Goal: Task Accomplishment & Management: Use online tool/utility

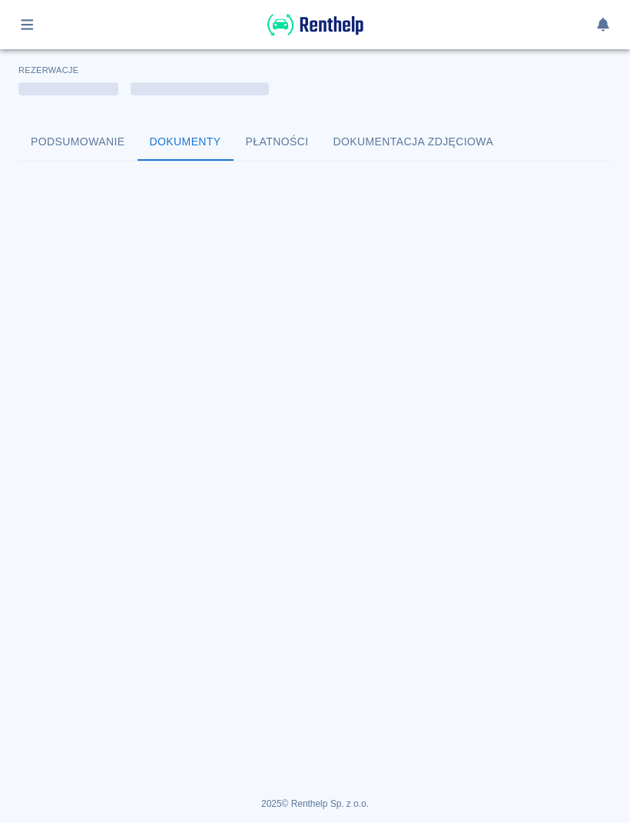
click at [88, 138] on button "Podsumowanie" at bounding box center [77, 142] width 119 height 37
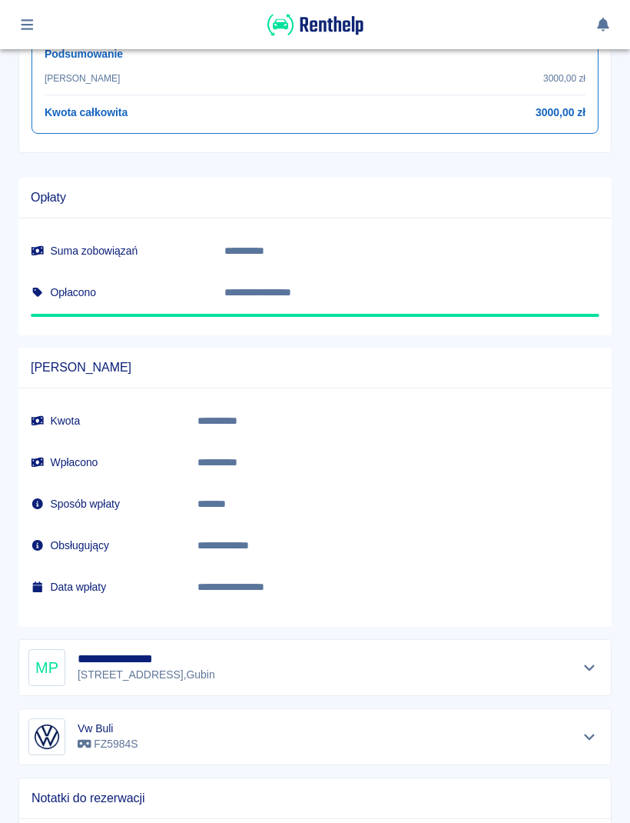
scroll to position [783, 0]
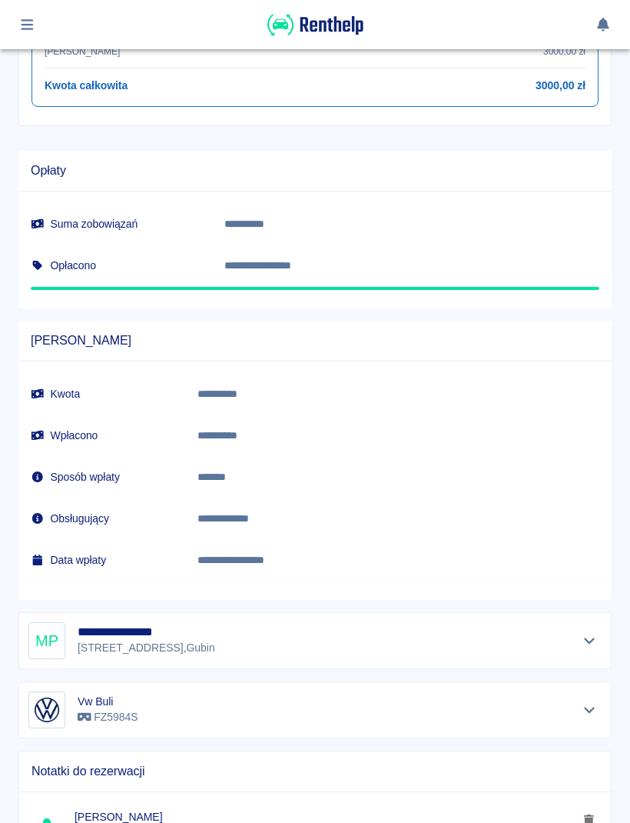
click at [591, 631] on button "Pokaż szczegóły" at bounding box center [589, 641] width 25 height 22
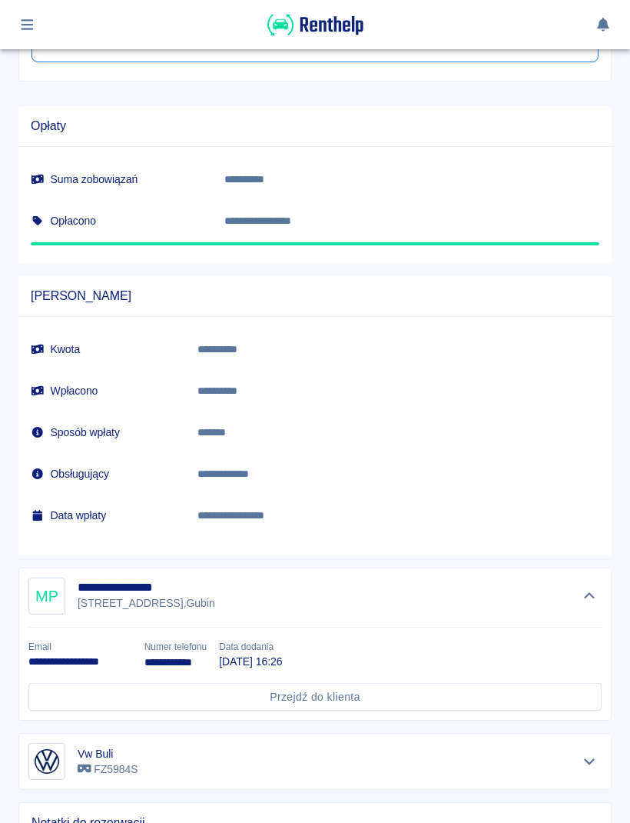
scroll to position [869, 0]
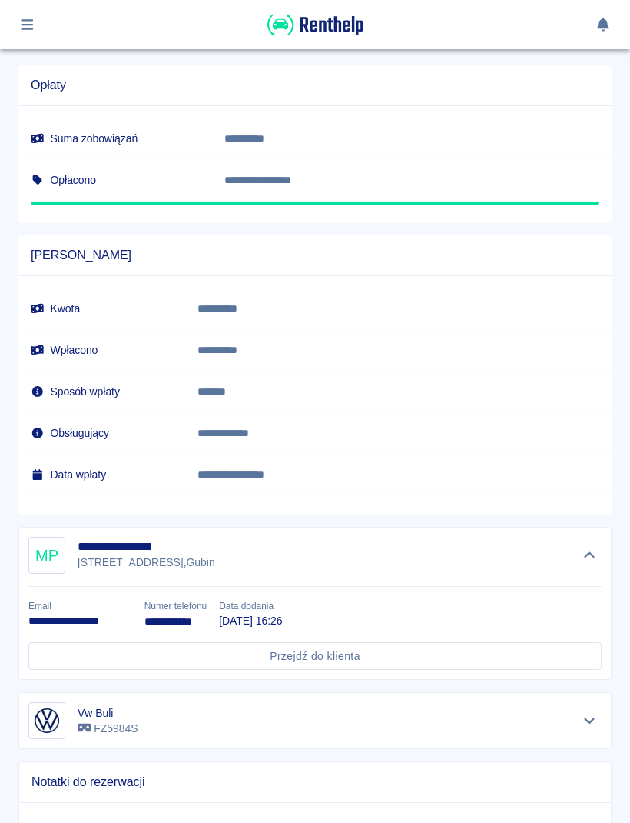
click at [373, 654] on link "Przejdź do klienta" at bounding box center [314, 656] width 573 height 28
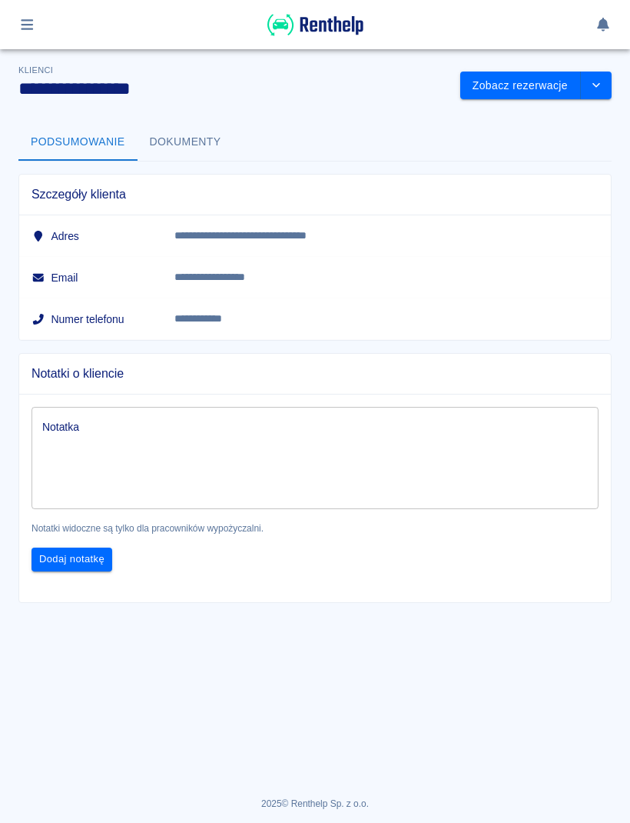
click at [181, 134] on button "Dokumenty" at bounding box center [186, 142] width 96 height 37
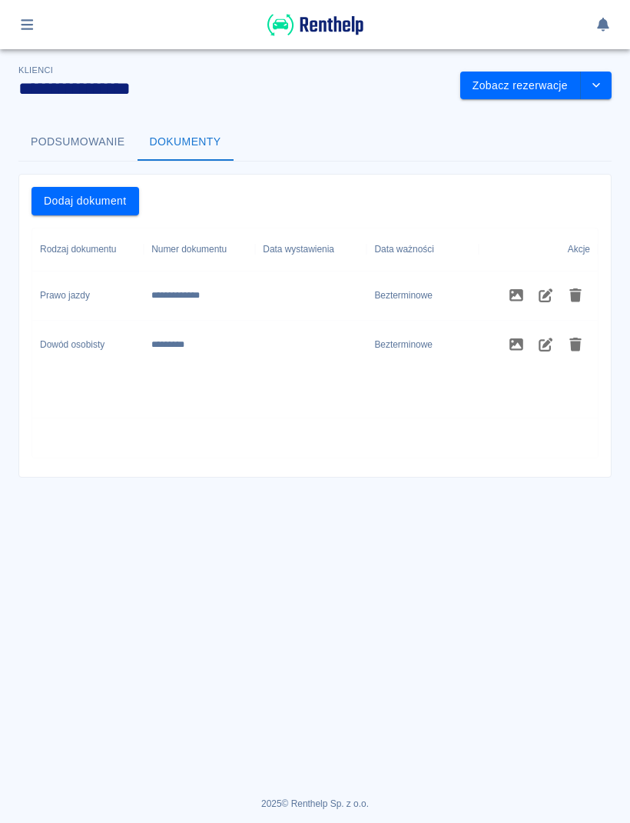
click at [68, 144] on button "Podsumowanie" at bounding box center [77, 142] width 119 height 37
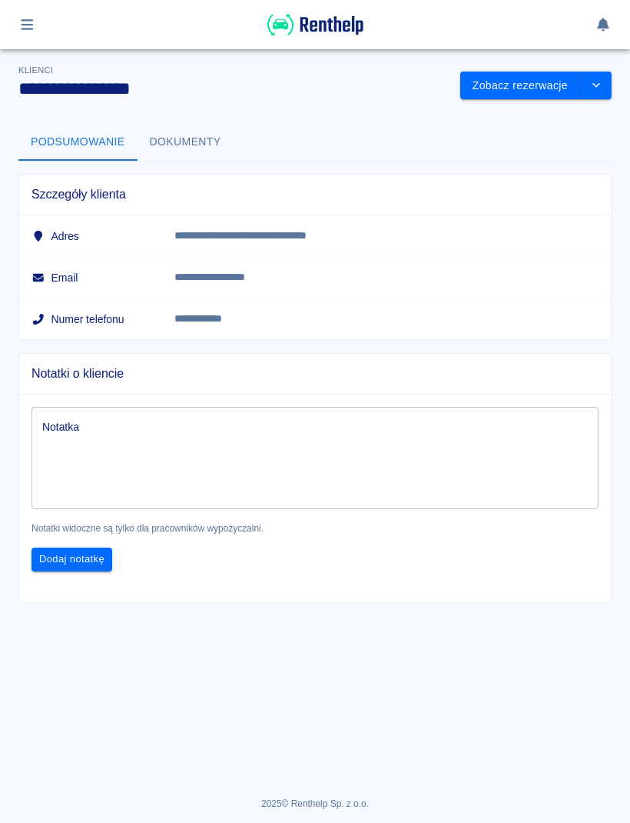
click at [603, 81] on icon "drop-down" at bounding box center [596, 85] width 12 height 10
click at [571, 293] on td "**********" at bounding box center [386, 278] width 449 height 42
click at [42, 23] on button "button" at bounding box center [27, 25] width 30 height 26
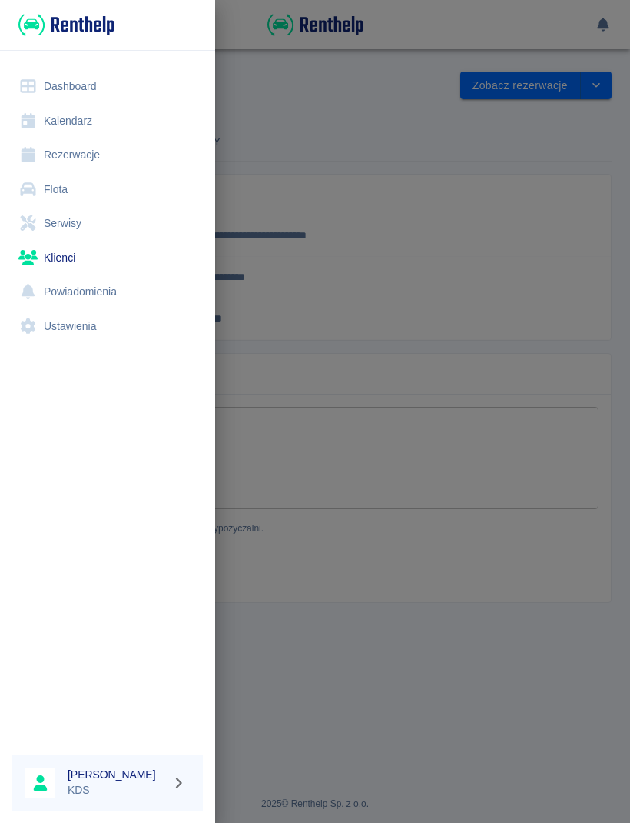
click at [532, 284] on div at bounding box center [315, 411] width 630 height 823
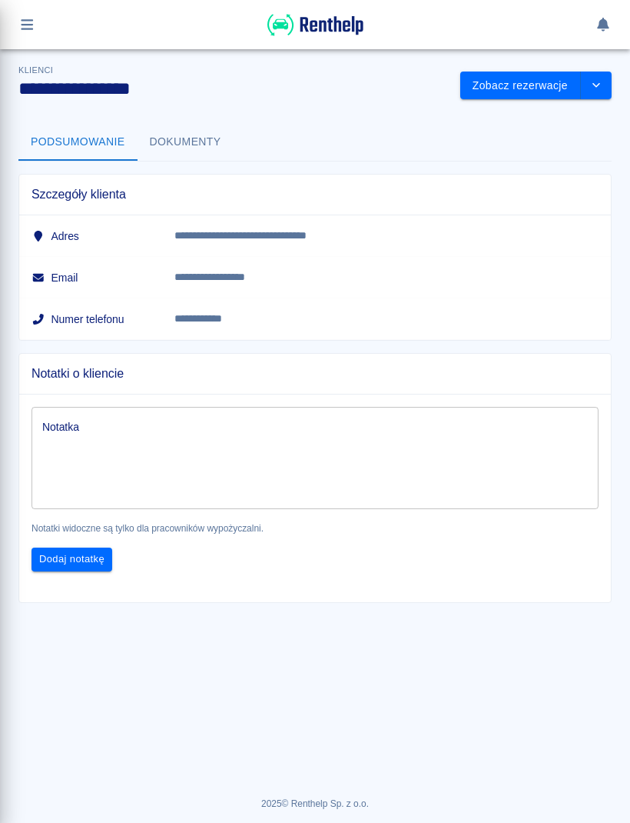
click at [604, 71] on button "drop-down" at bounding box center [596, 85] width 31 height 28
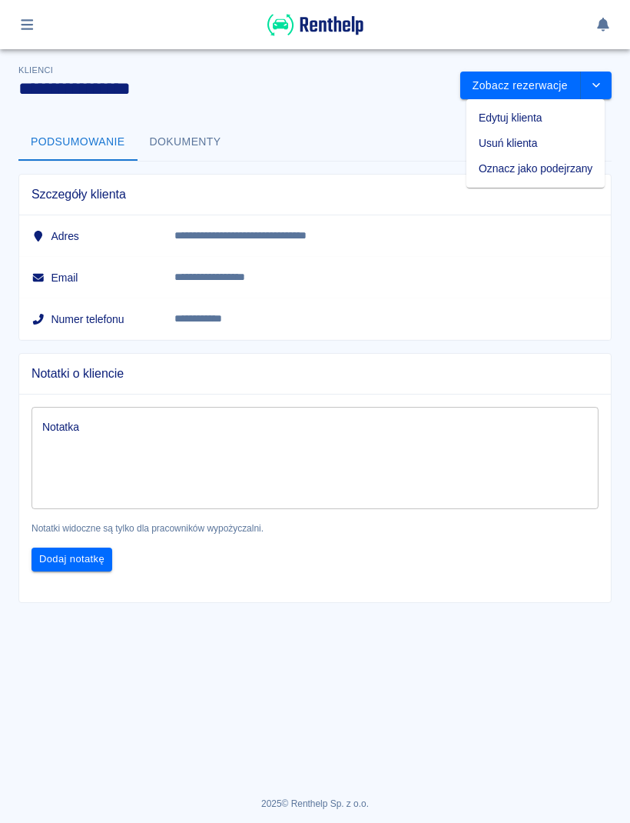
click at [547, 113] on li "Edytuj klienta" at bounding box center [536, 117] width 138 height 25
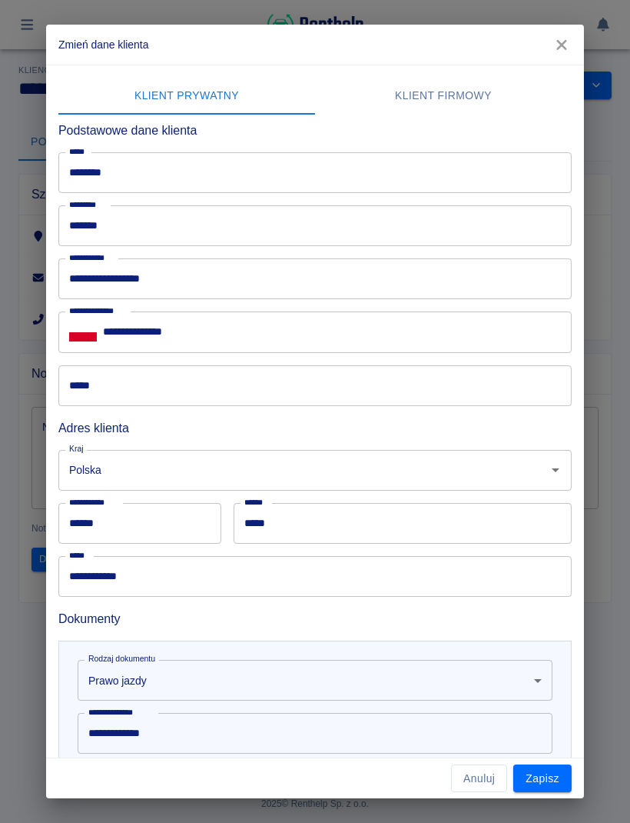
click at [139, 381] on input "*****" at bounding box center [315, 385] width 514 height 41
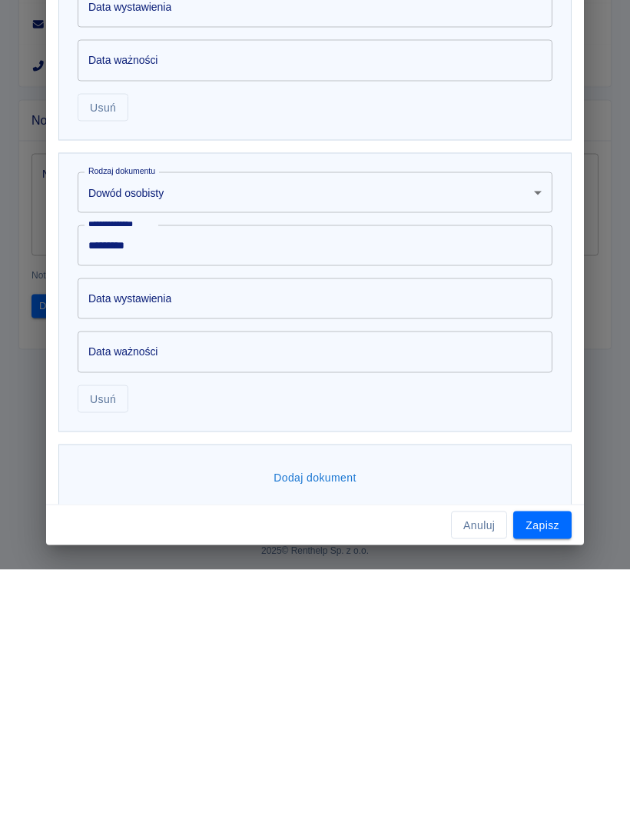
scroll to position [528, 0]
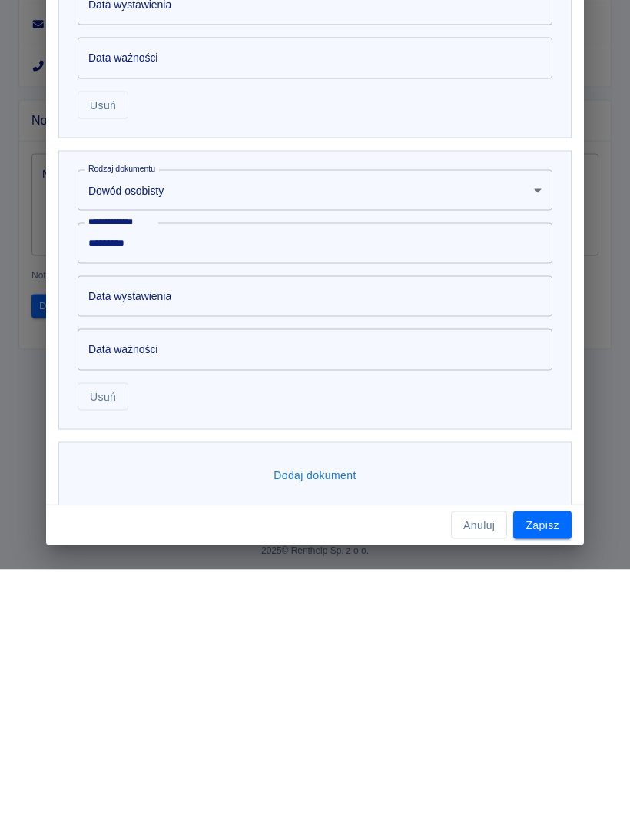
type input "**********"
click at [550, 764] on button "Zapisz" at bounding box center [543, 778] width 58 height 28
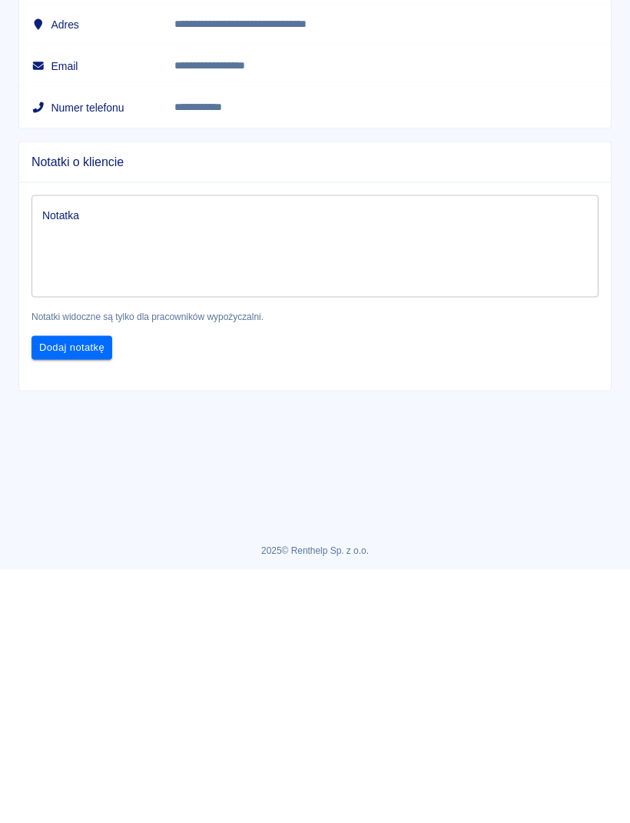
click at [594, 38] on div at bounding box center [593, 44] width 14 height 32
click at [523, 84] on button "Zobacz rezerwacje" at bounding box center [520, 85] width 121 height 28
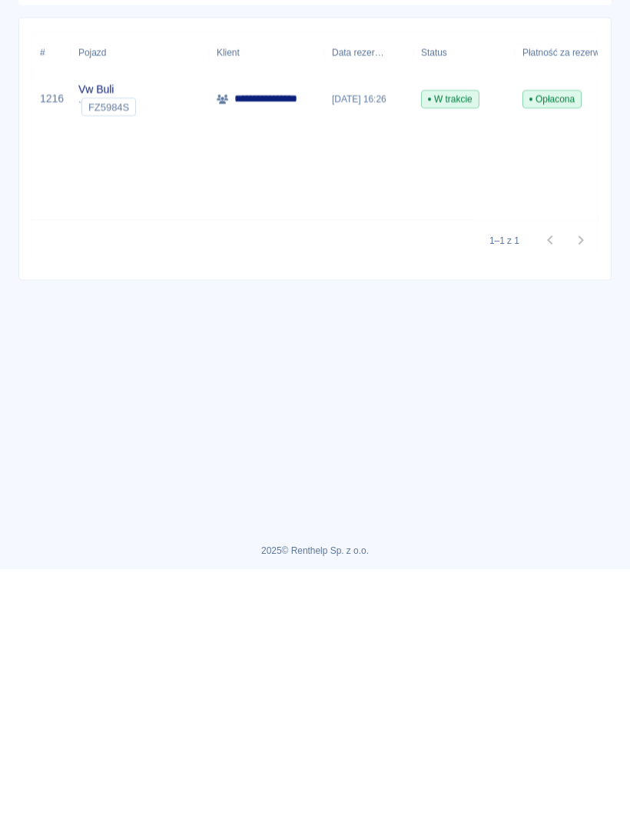
type input "[PERSON_NAME] ([PHONE_NUMBER])"
click at [30, 21] on icon "button" at bounding box center [27, 24] width 12 height 11
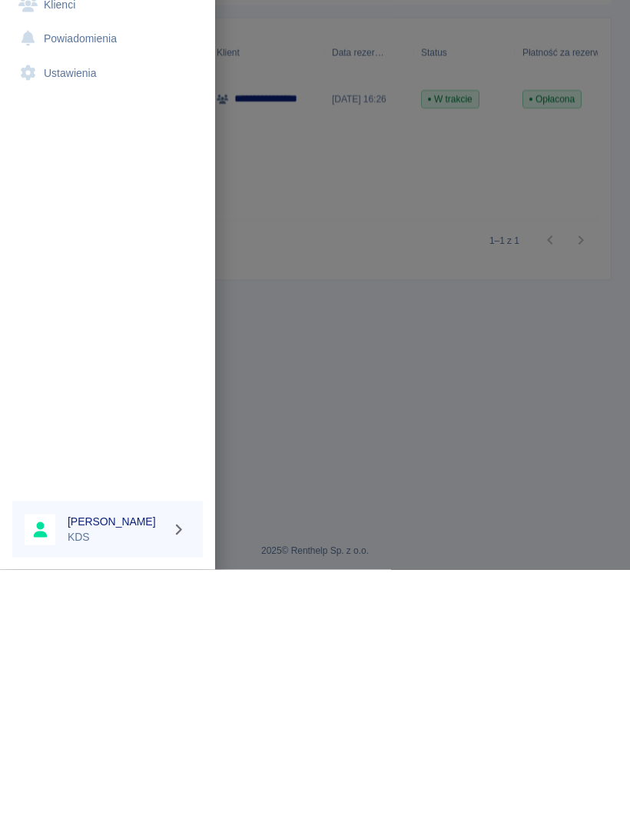
click at [84, 118] on link "Kalendarz" at bounding box center [107, 121] width 191 height 35
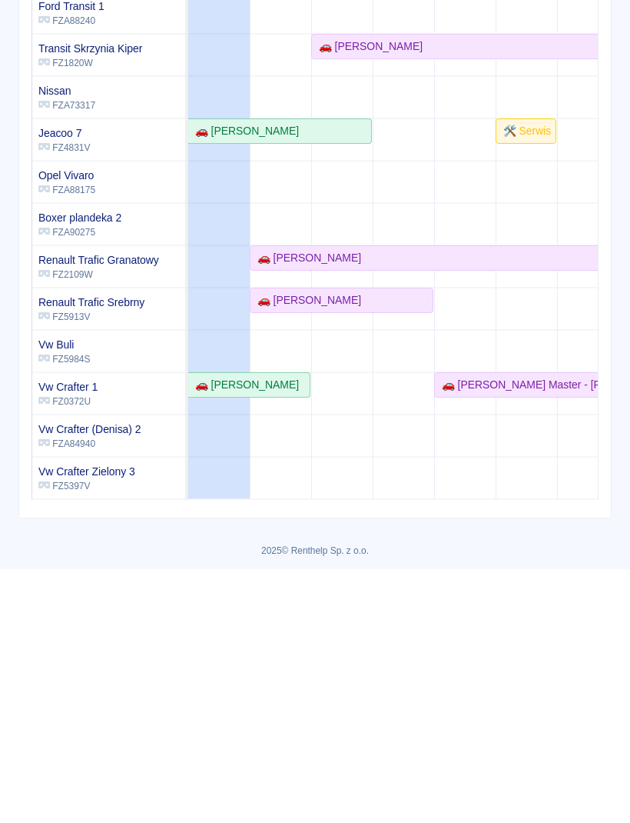
scroll to position [81, 0]
click at [42, 108] on icon "button" at bounding box center [47, 111] width 18 height 14
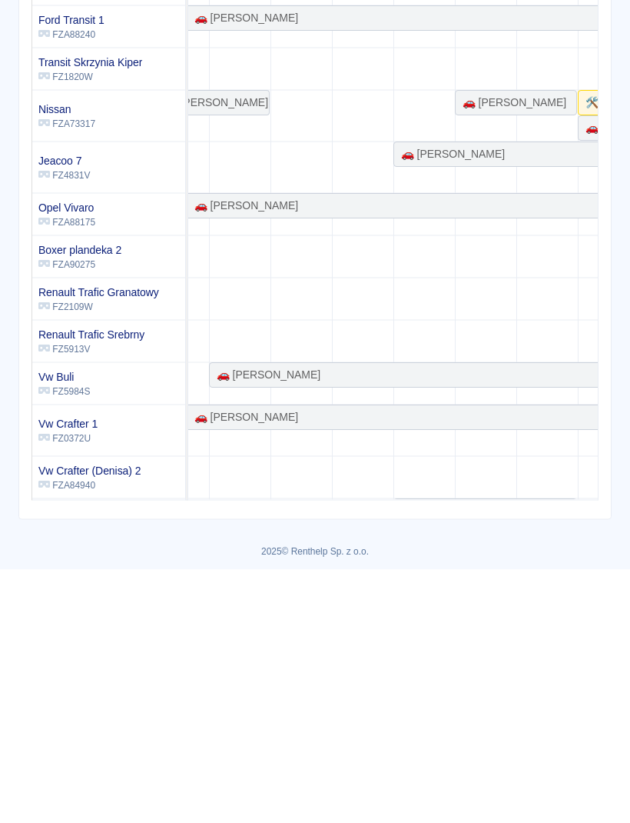
scroll to position [0, 0]
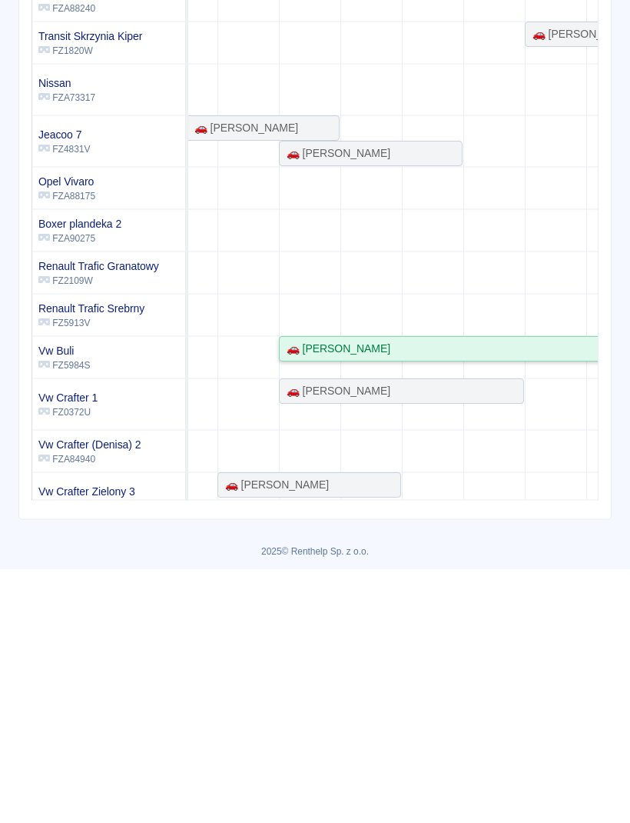
click at [487, 600] on div "🚗 [PERSON_NAME]" at bounding box center [617, 602] width 673 height 16
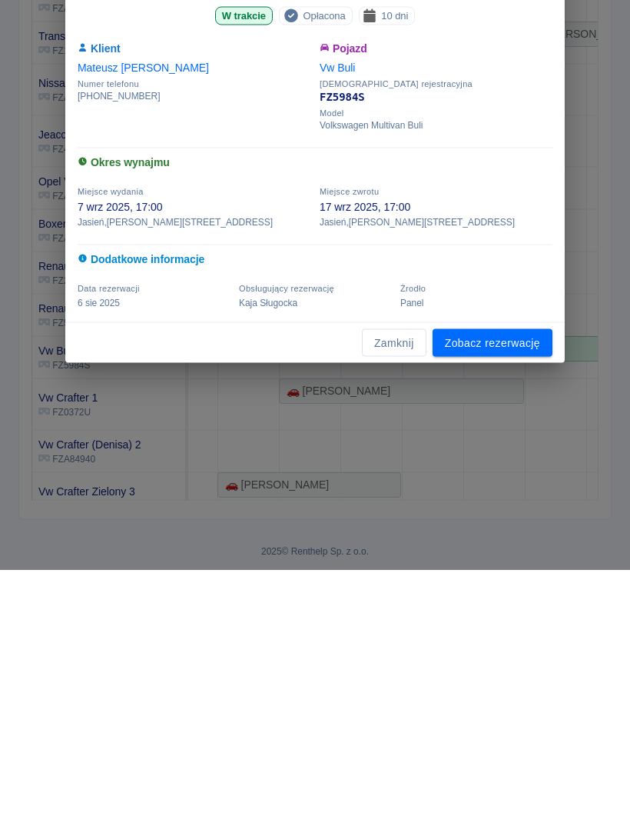
click at [517, 597] on link "Zobacz rezerwację" at bounding box center [493, 596] width 120 height 28
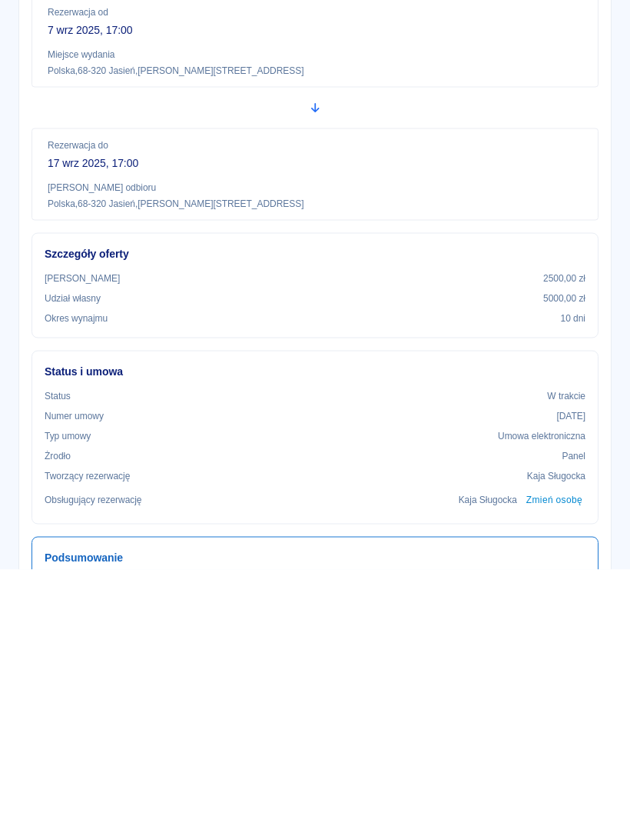
click at [600, 101] on icon "drop-down" at bounding box center [596, 106] width 12 height 10
click at [194, 148] on button "Dokumenty" at bounding box center [186, 163] width 96 height 37
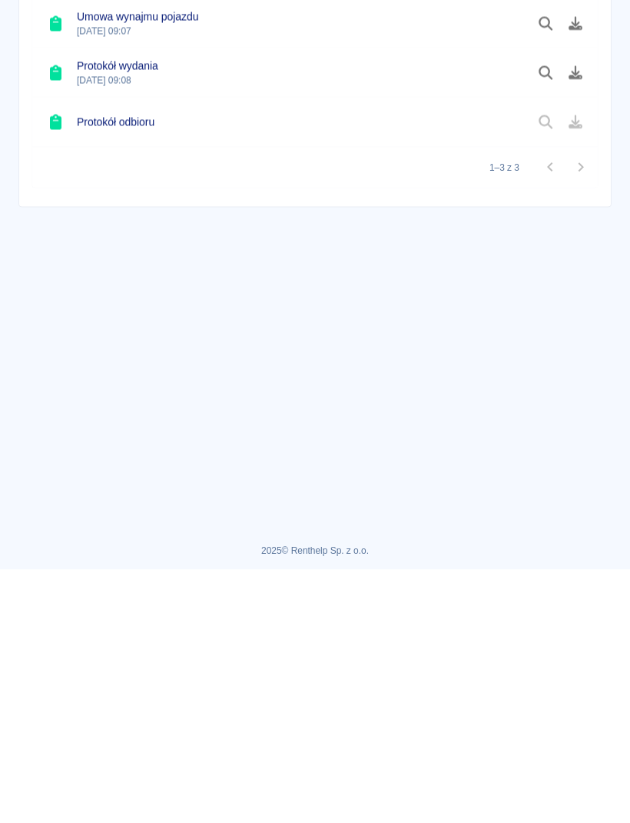
click at [74, 154] on button "Podsumowanie" at bounding box center [77, 163] width 119 height 37
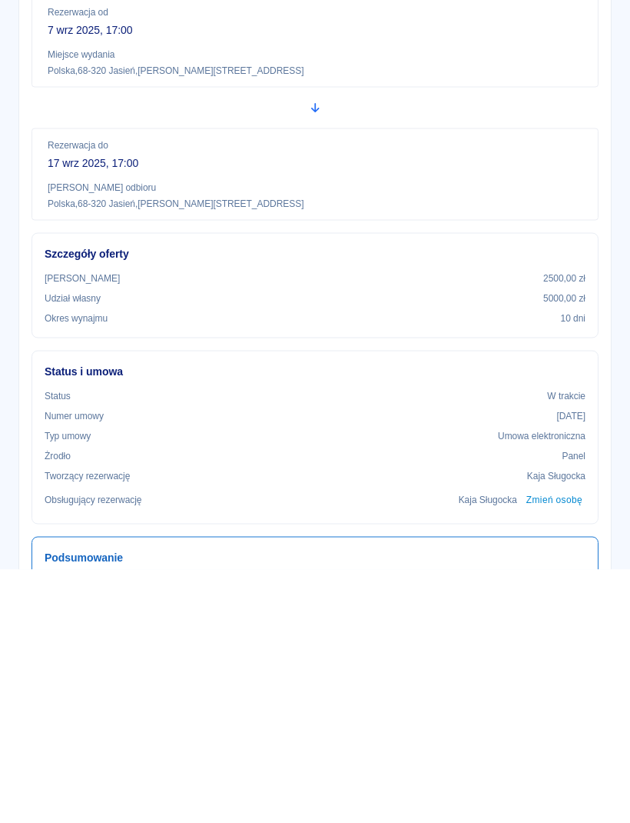
click at [532, 101] on button "Odbierz pojazd" at bounding box center [530, 107] width 102 height 28
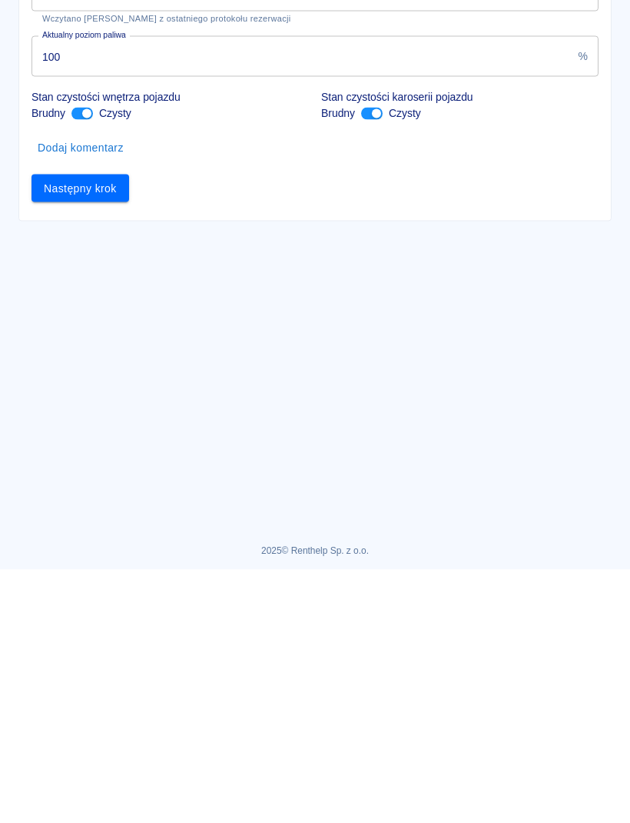
click at [120, 251] on input "114428" at bounding box center [300, 244] width 536 height 41
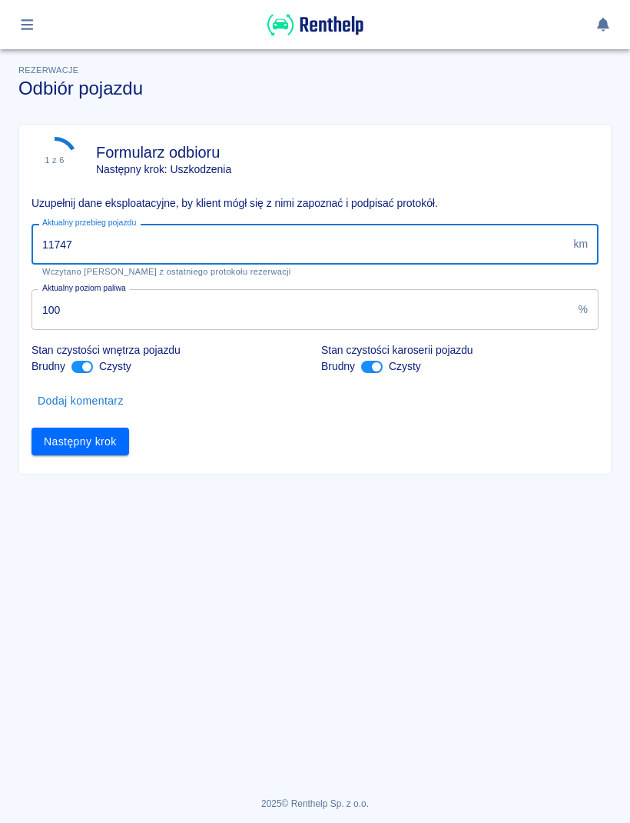
type input "117472"
click at [80, 441] on button "Następny krok" at bounding box center [81, 441] width 98 height 28
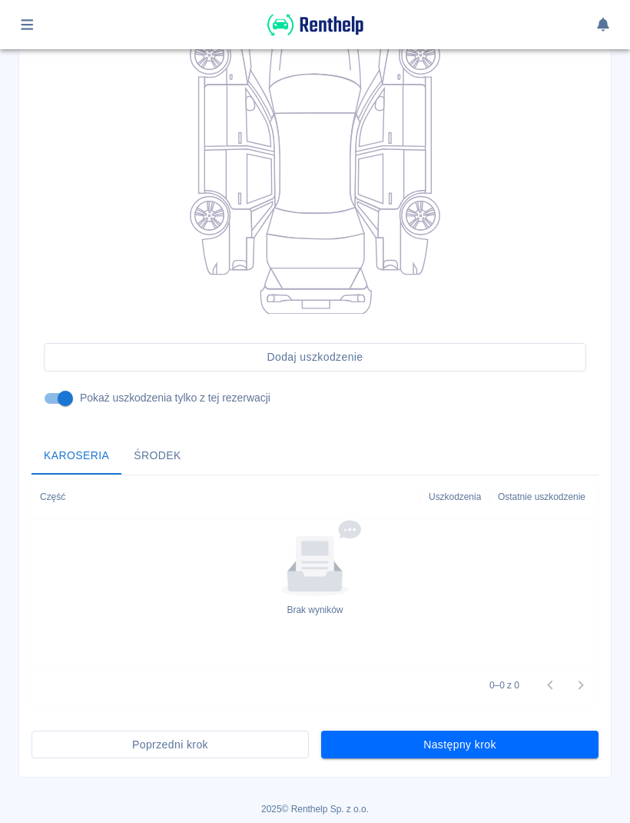
scroll to position [244, 0]
click at [489, 730] on button "Następny krok" at bounding box center [460, 744] width 278 height 28
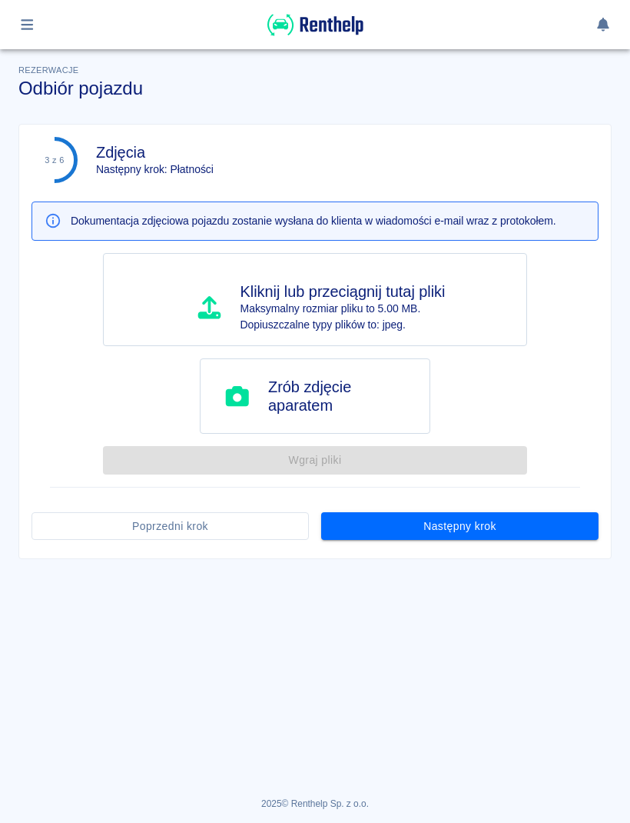
click at [498, 527] on button "Następny krok" at bounding box center [460, 526] width 278 height 28
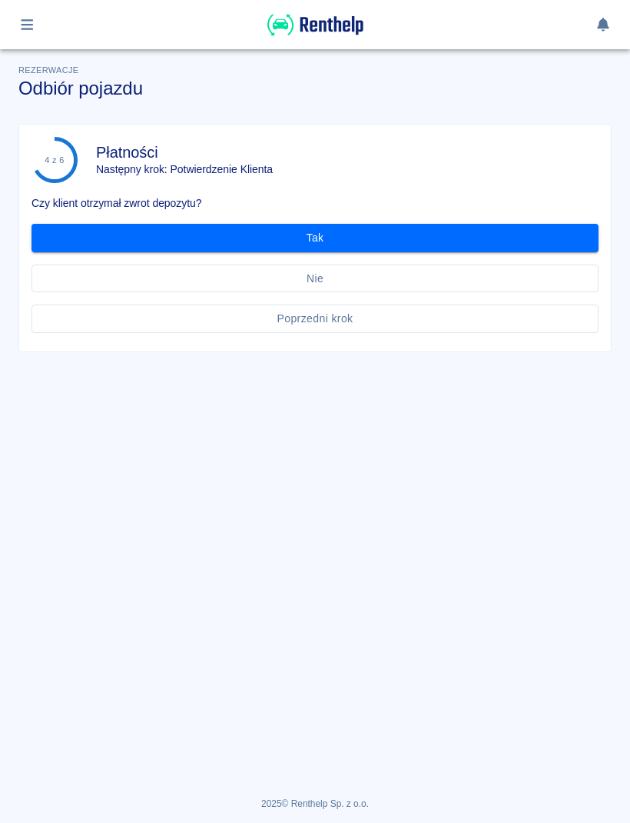
click at [401, 235] on button "Tak" at bounding box center [315, 238] width 567 height 28
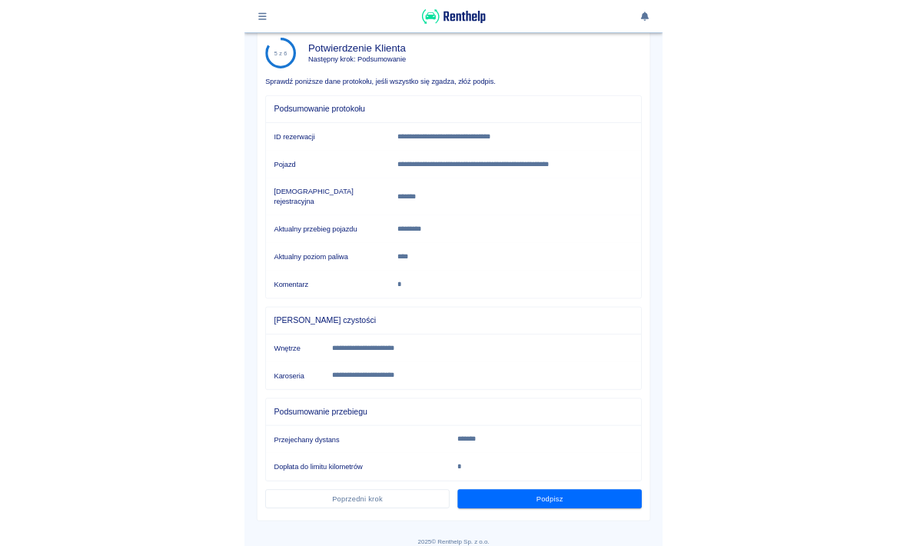
scroll to position [78, 0]
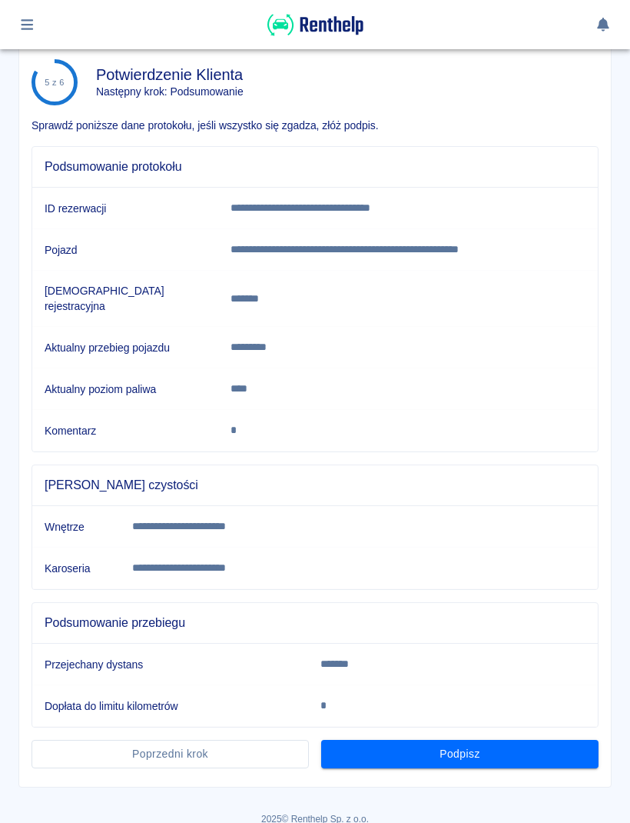
click at [486, 744] on button "Podpisz" at bounding box center [460, 754] width 278 height 28
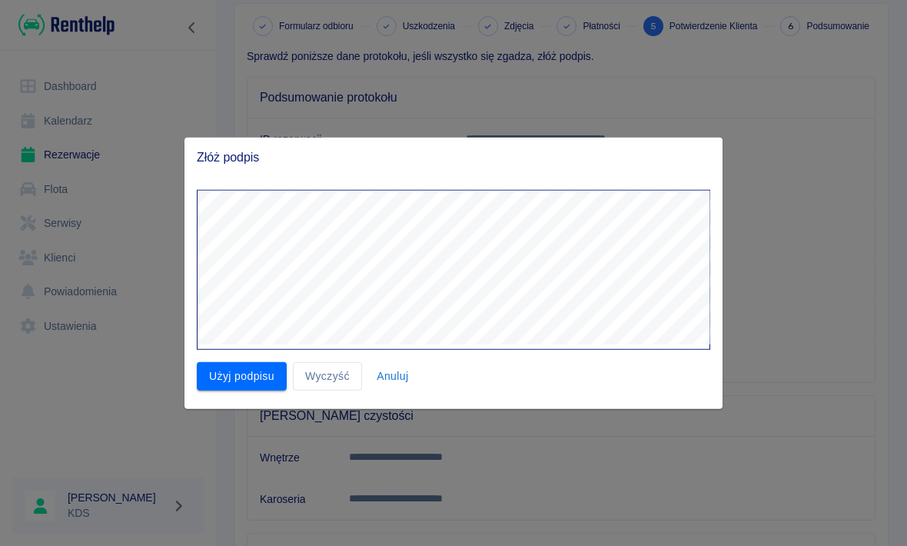
click at [239, 388] on button "Użyj podpisu" at bounding box center [242, 376] width 90 height 28
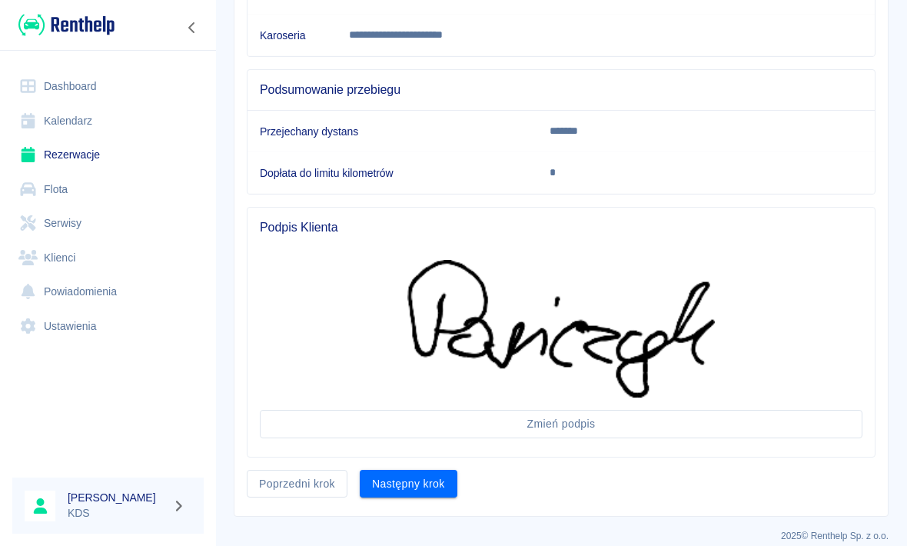
scroll to position [541, 0]
click at [424, 470] on button "Następny krok" at bounding box center [409, 484] width 98 height 28
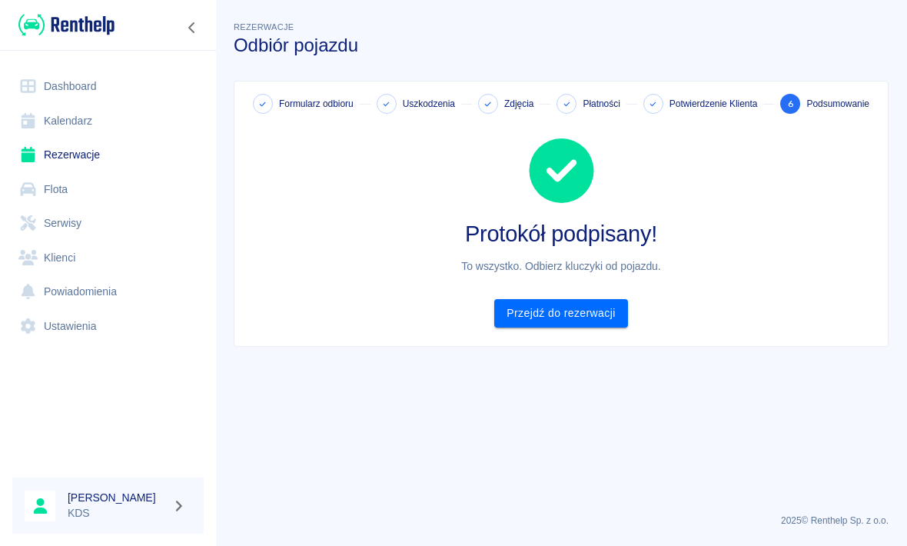
click at [536, 316] on link "Przejdź do rezerwacji" at bounding box center [560, 313] width 133 height 28
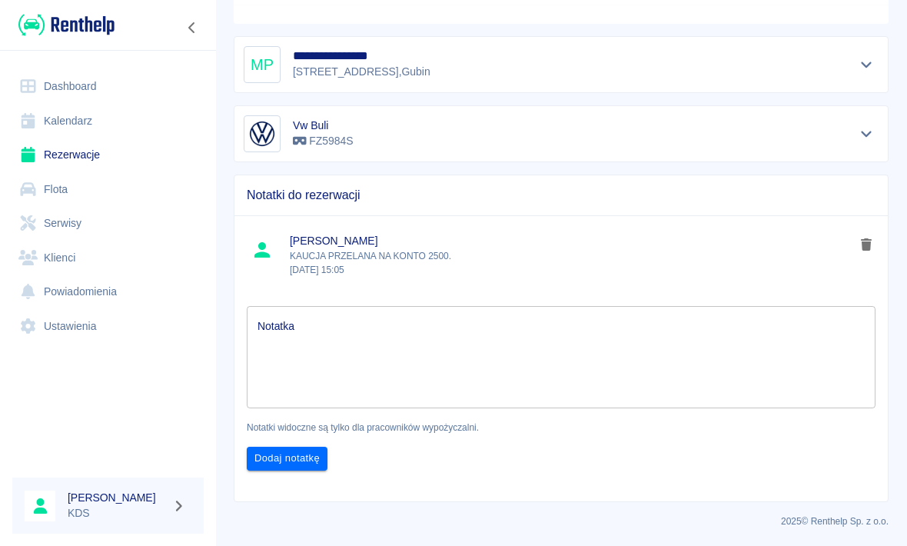
scroll to position [1511, 0]
click at [84, 119] on link "Kalendarz" at bounding box center [107, 121] width 191 height 35
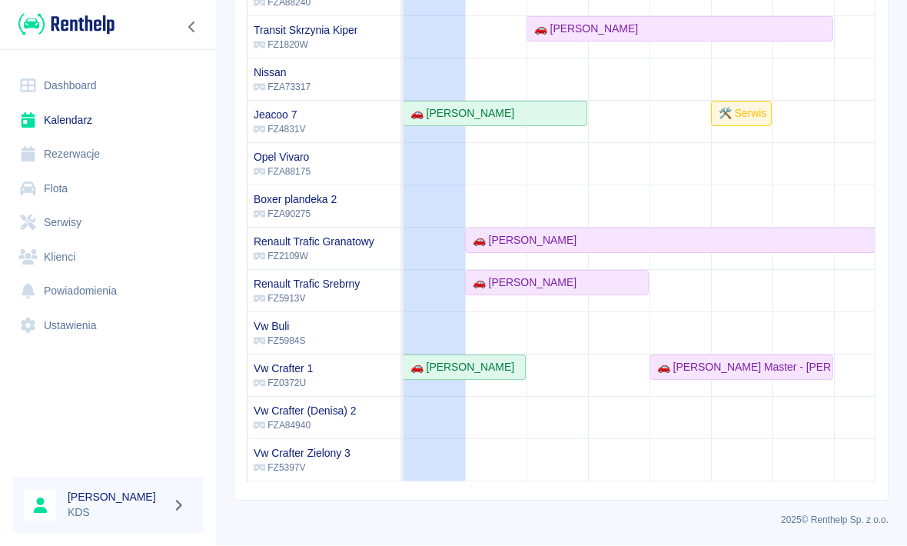
scroll to position [234, 0]
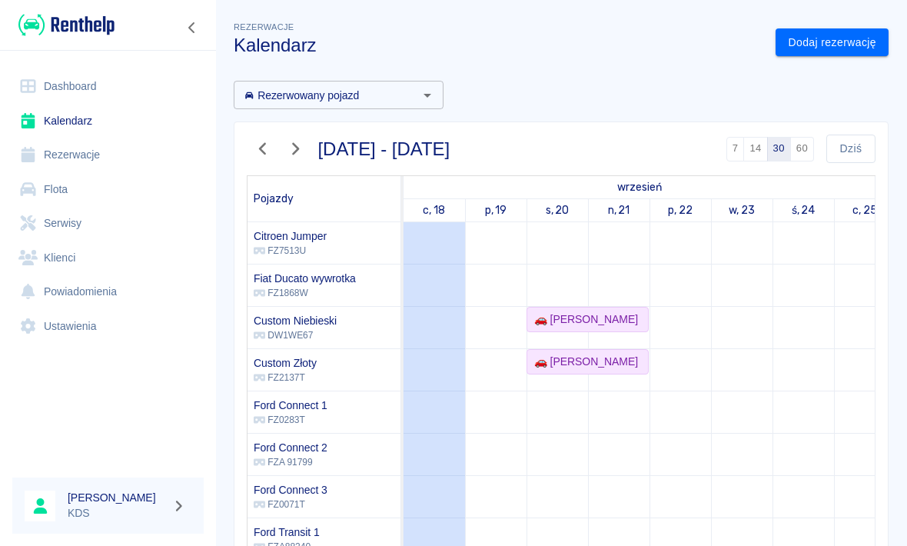
click at [91, 81] on link "Dashboard" at bounding box center [107, 86] width 191 height 35
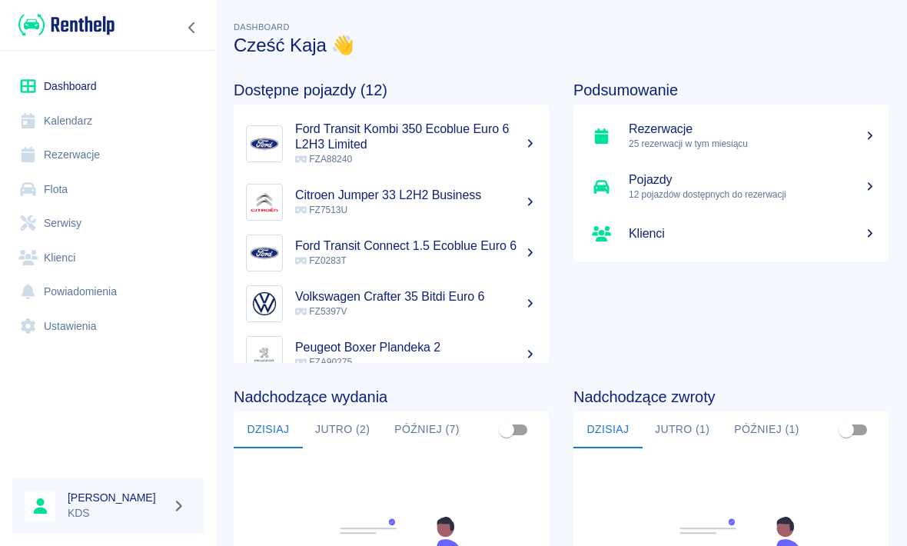
click at [85, 156] on link "Rezerwacje" at bounding box center [107, 155] width 191 height 35
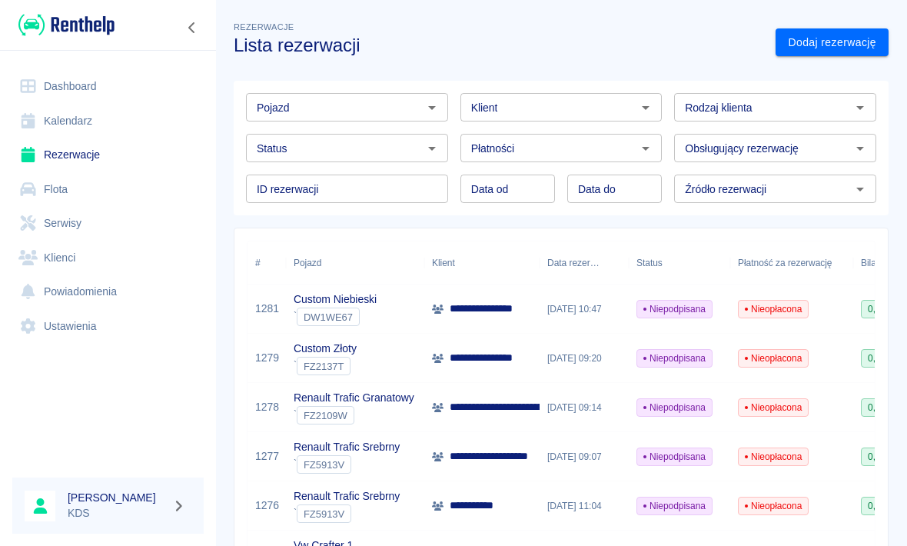
click at [88, 124] on link "Kalendarz" at bounding box center [107, 121] width 191 height 35
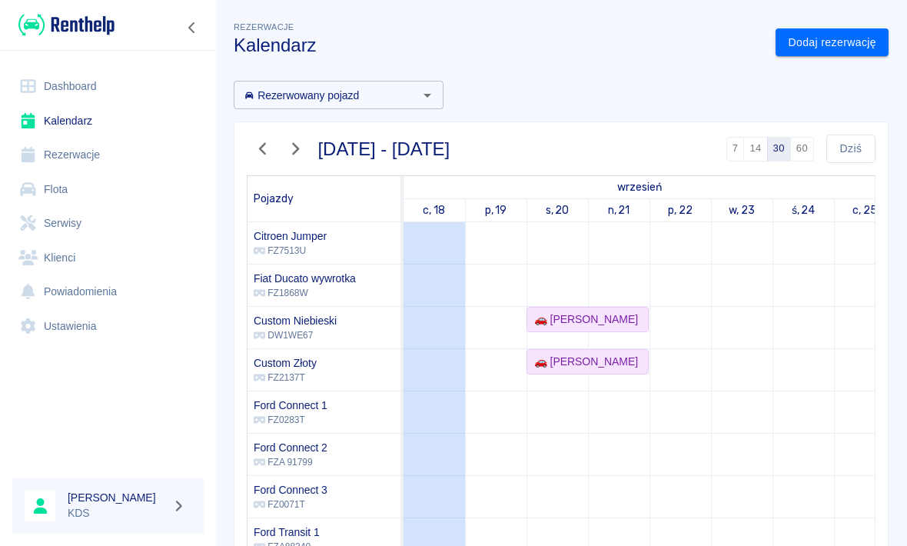
click at [263, 146] on icon "button" at bounding box center [262, 149] width 7 height 12
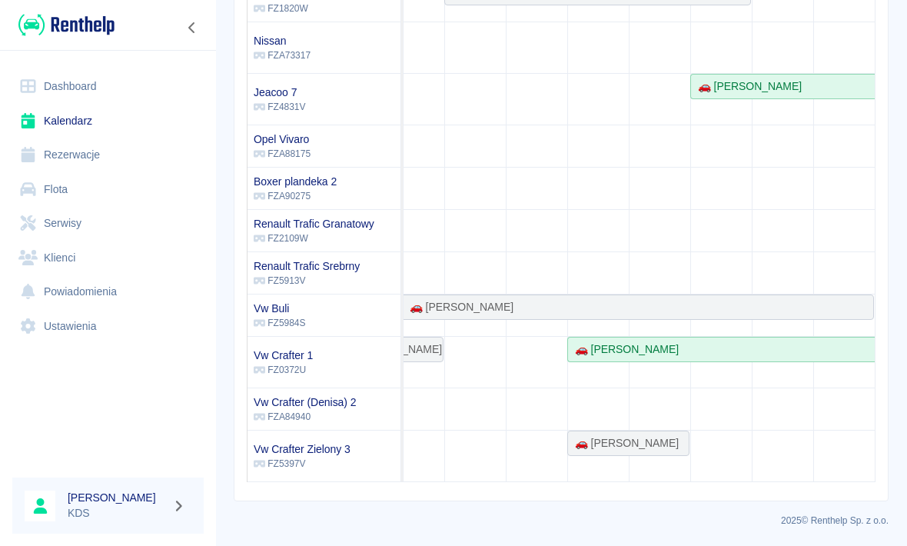
scroll to position [281, 1374]
click at [528, 311] on div "🚗 [PERSON_NAME]" at bounding box center [536, 307] width 673 height 16
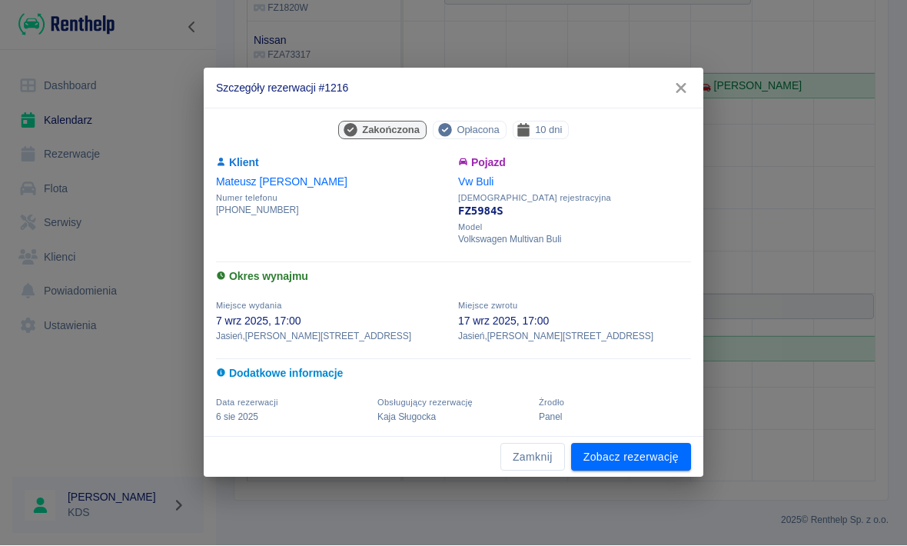
click at [663, 457] on link "Zobacz rezerwację" at bounding box center [631, 458] width 120 height 28
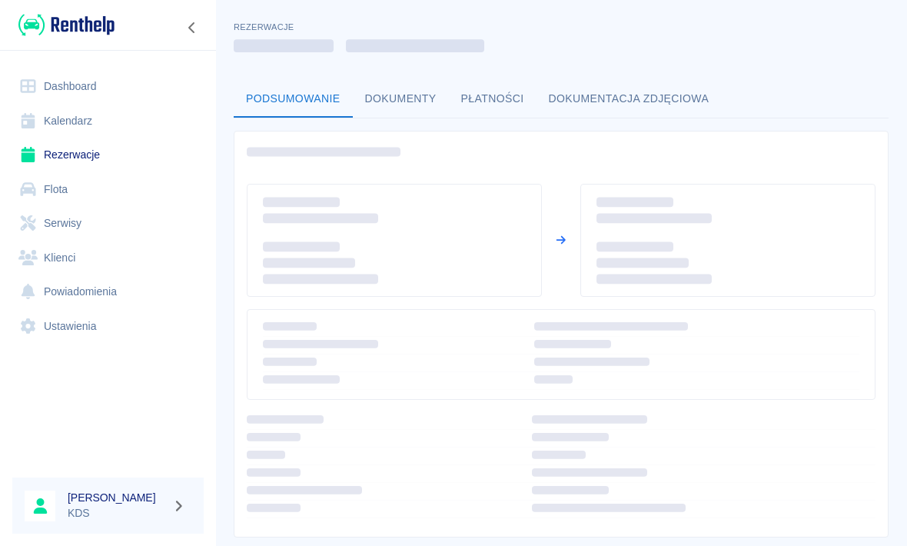
click at [398, 99] on button "Dokumenty" at bounding box center [401, 99] width 96 height 37
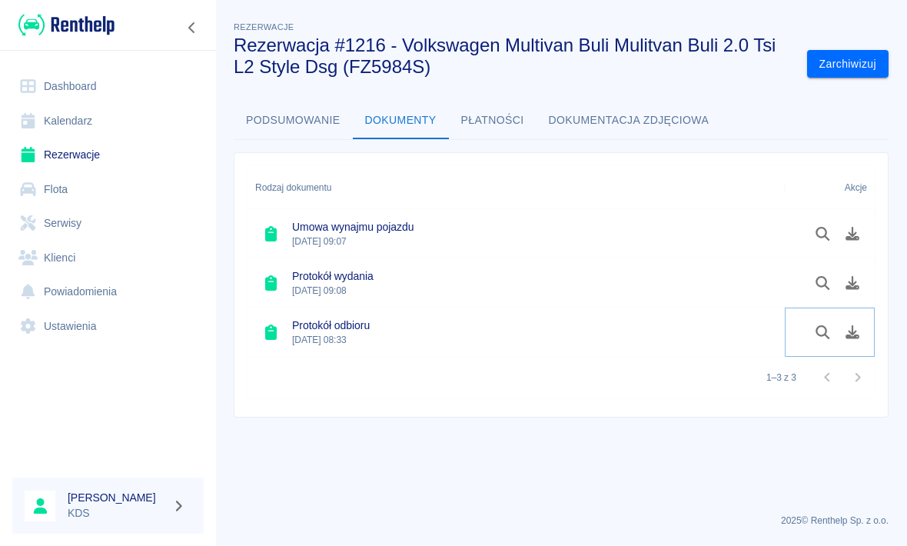
click at [856, 332] on icon "Pobierz dokument" at bounding box center [853, 332] width 14 height 14
